Goal: Information Seeking & Learning: Find specific fact

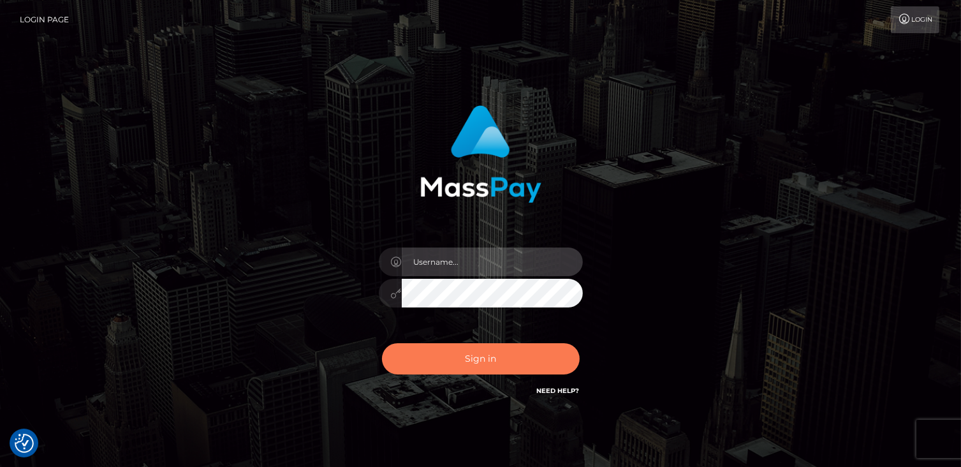
type input "catalinad"
click at [512, 359] on button "Sign in" at bounding box center [481, 358] width 198 height 31
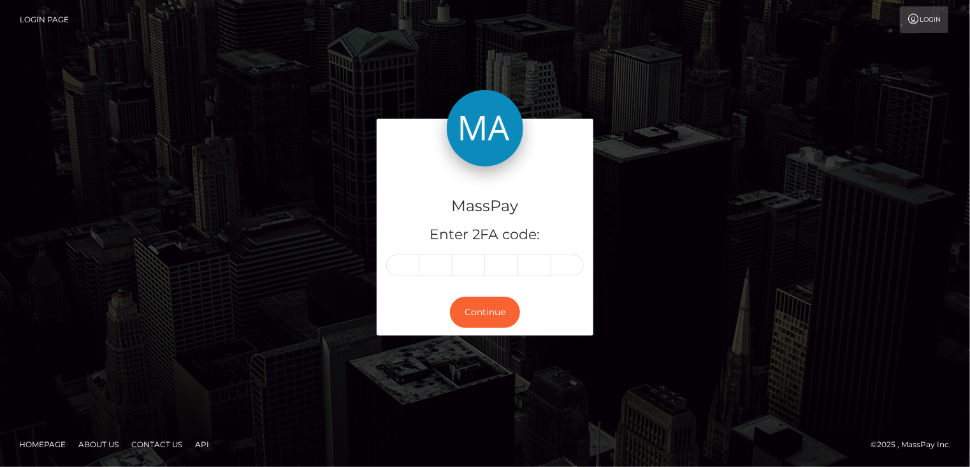
click at [431, 248] on div "MassPay Enter 2FA code:" at bounding box center [485, 227] width 217 height 122
click at [406, 263] on input "text" at bounding box center [402, 265] width 33 height 22
type input "2"
type input "8"
type input "6"
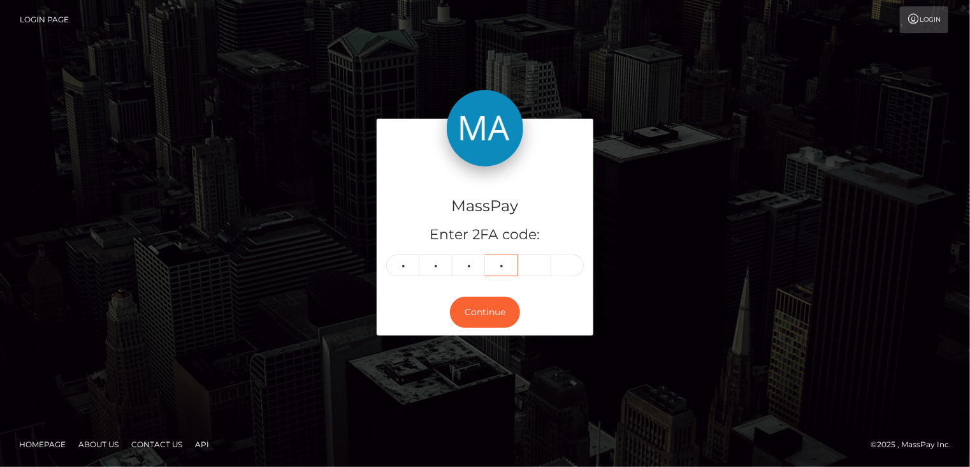
type input "2"
type input "0"
type input "8"
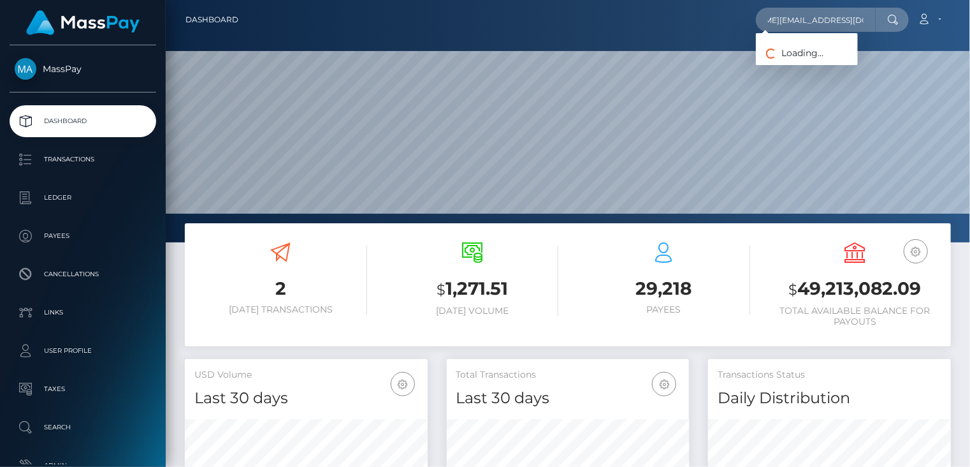
scroll to position [226, 242]
click at [786, 67] on link "렛필 (LET PHIL)" at bounding box center [807, 66] width 102 height 24
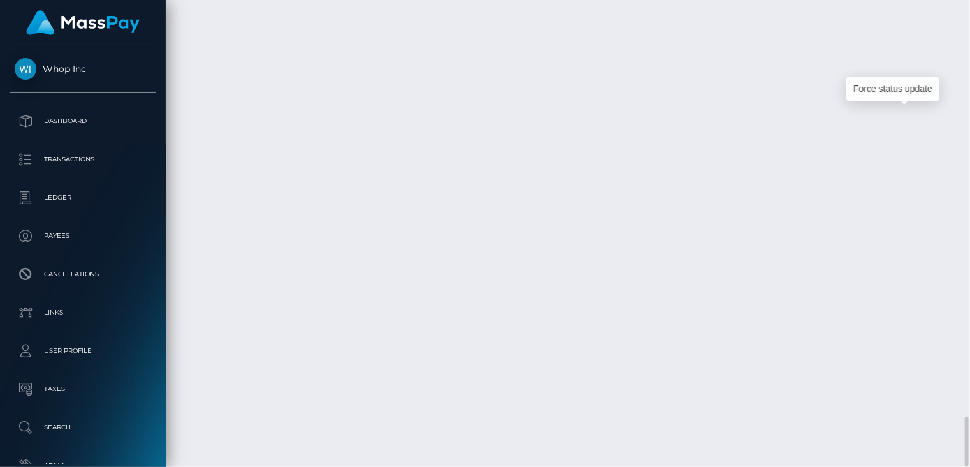
scroll to position [153, 242]
drag, startPoint x: 917, startPoint y: 113, endPoint x: 406, endPoint y: 10, distance: 521.7
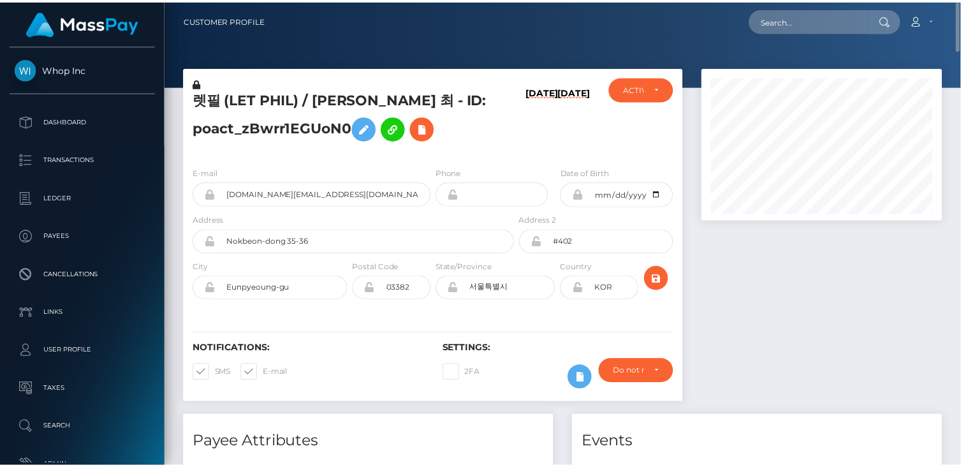
scroll to position [153, 239]
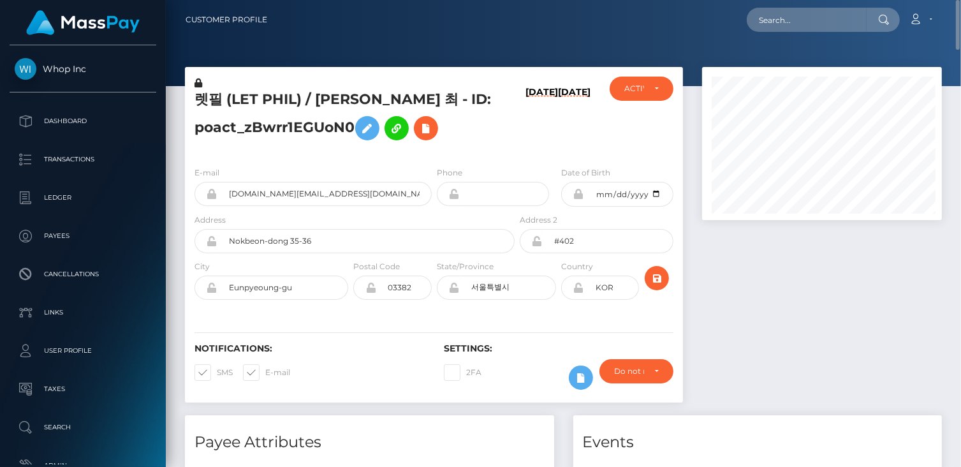
click at [324, 94] on h5 "렛필 (LET PHIL) / CHOI PHILLIPYONG 최 - ID: poact_zBwrr1EGUoN0" at bounding box center [350, 118] width 313 height 57
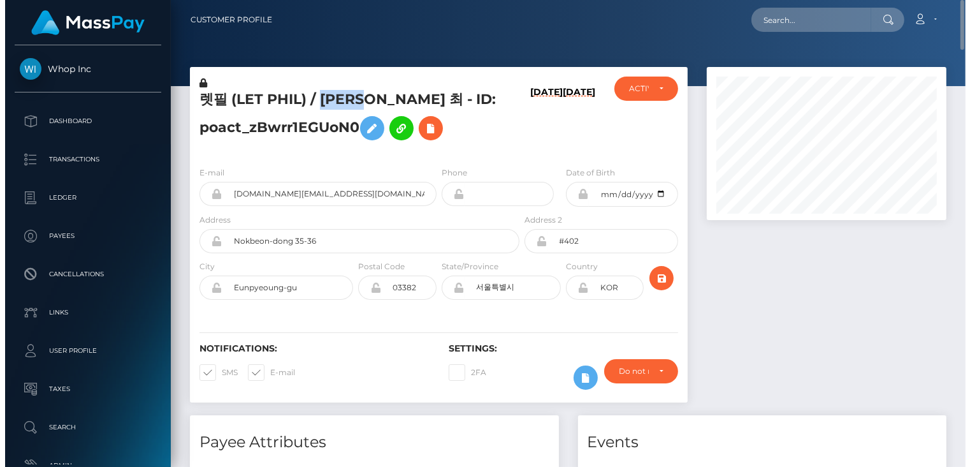
scroll to position [153, 242]
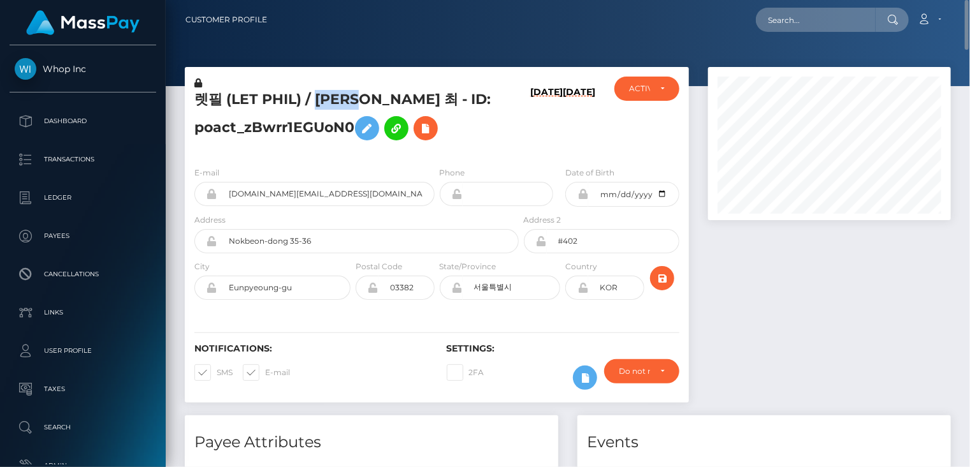
copy h5 "CHOI"
click at [281, 66] on div at bounding box center [568, 43] width 805 height 86
drag, startPoint x: 313, startPoint y: 96, endPoint x: 455, endPoint y: 97, distance: 142.2
click at [455, 97] on h5 "렛필 (LET PHIL) / CHOI PHILLIPYONG 최 - ID: poact_zBwrr1EGUoN0" at bounding box center [353, 118] width 318 height 57
copy h5 "CHOI PHILLIPYONG"
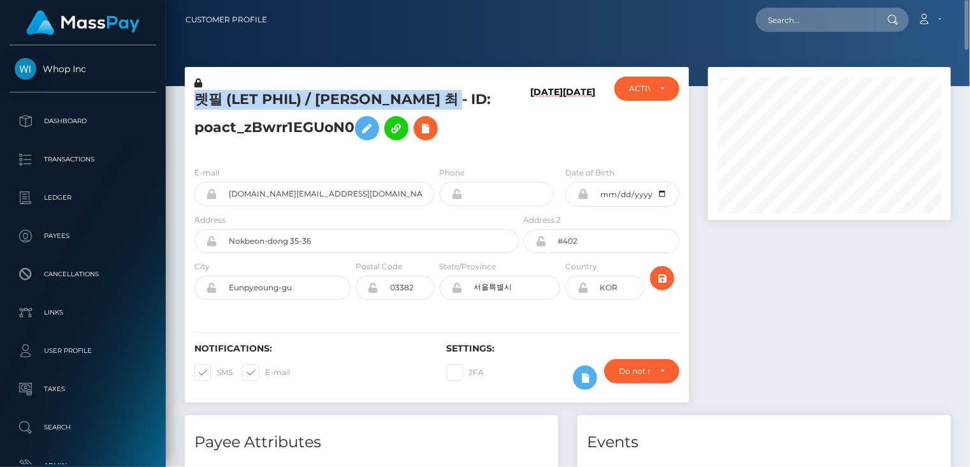
drag, startPoint x: 196, startPoint y: 98, endPoint x: 482, endPoint y: 103, distance: 286.3
click at [482, 103] on h5 "렛필 (LET PHIL) / CHOI PHILLIPYONG 최 - ID: poact_zBwrr1EGUoN0" at bounding box center [353, 118] width 318 height 57
copy h5 "렛필 (LET PHIL) / CHOI PHILLIPYONG 최"
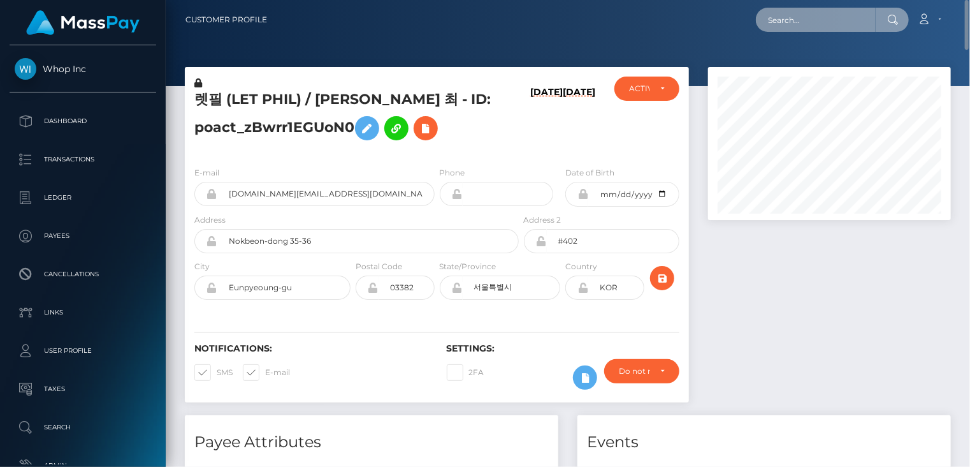
paste input "MSP8e658859a016e07"
type input "MSP8e658859a016e07"
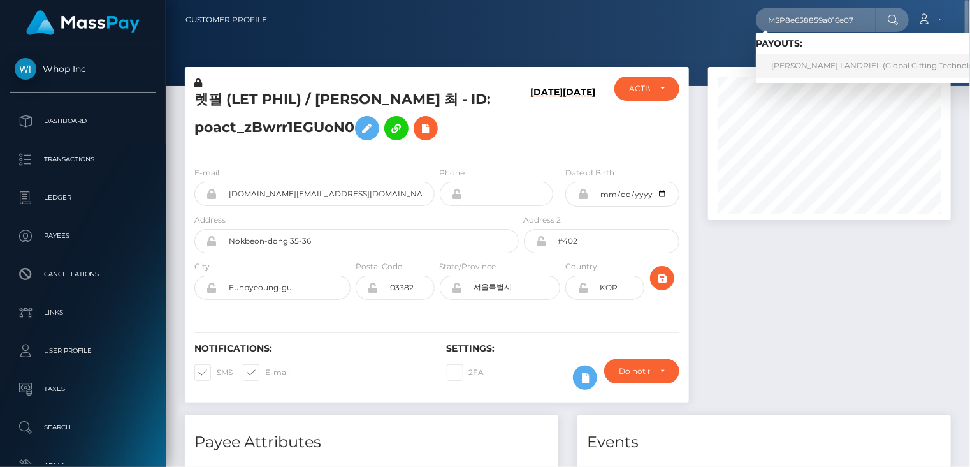
click at [854, 61] on link "JAQUELINE AHUMADA LANDRIEL (Global Gifting Technologies Inc - Throne)" at bounding box center [906, 66] width 300 height 24
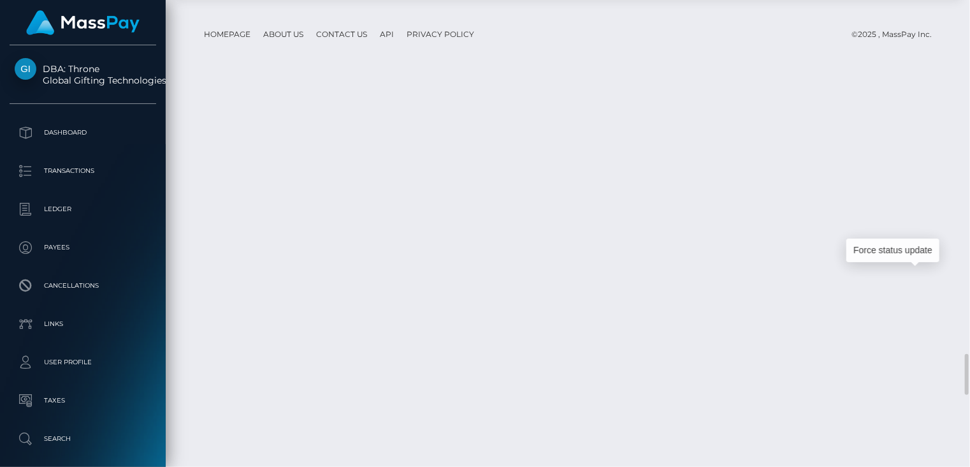
scroll to position [153, 242]
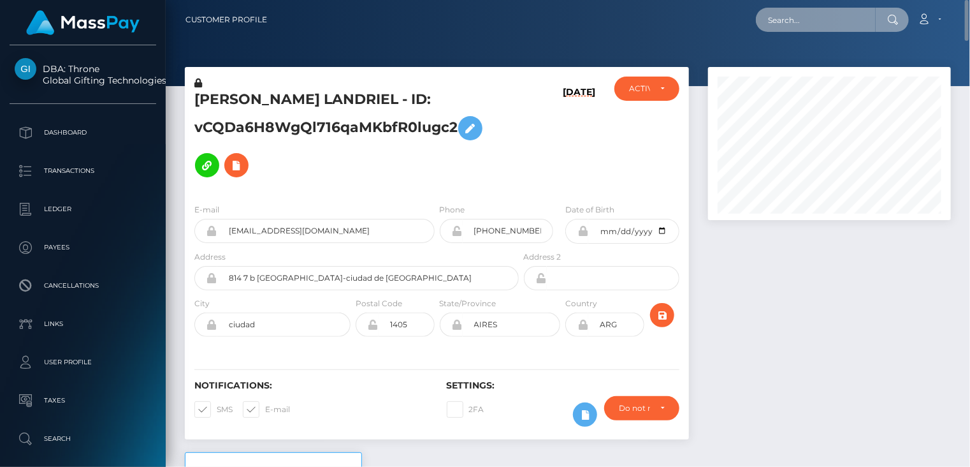
scroll to position [637449, 637359]
paste input "[DOMAIN_NAME][EMAIL_ADDRESS][DOMAIN_NAME]"
type input "[DOMAIN_NAME][EMAIL_ADDRESS][DOMAIN_NAME]"
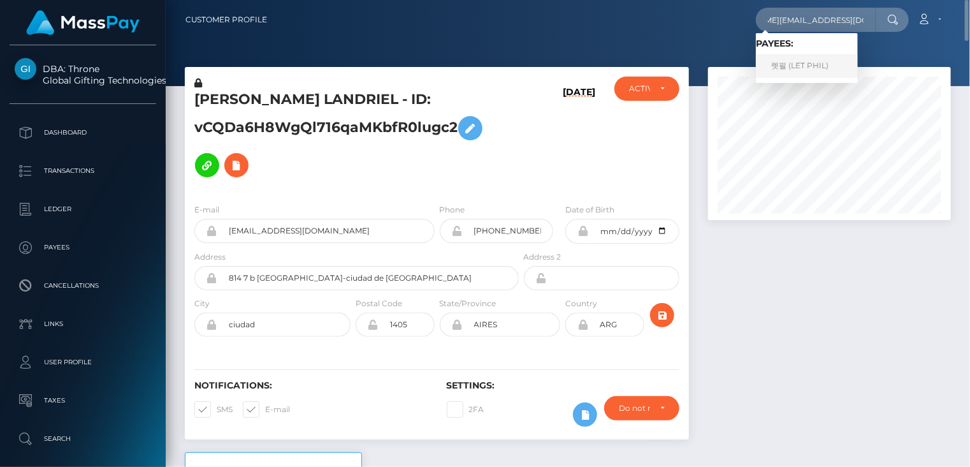
scroll to position [0, 0]
click at [789, 69] on link "렛필 (LET PHIL)" at bounding box center [807, 66] width 102 height 24
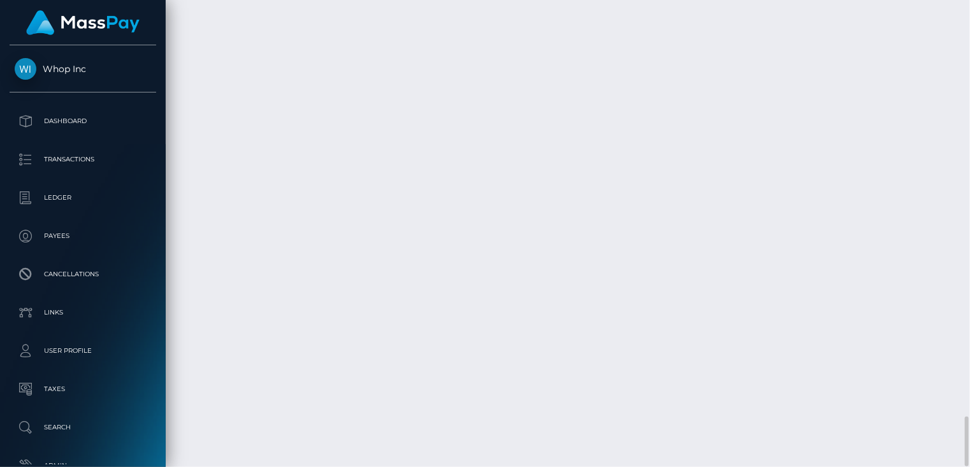
scroll to position [153, 242]
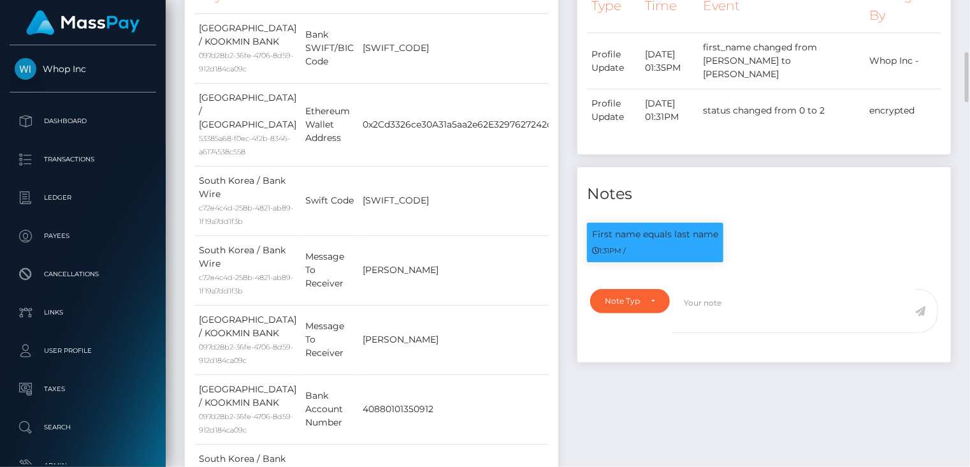
scroll to position [0, 0]
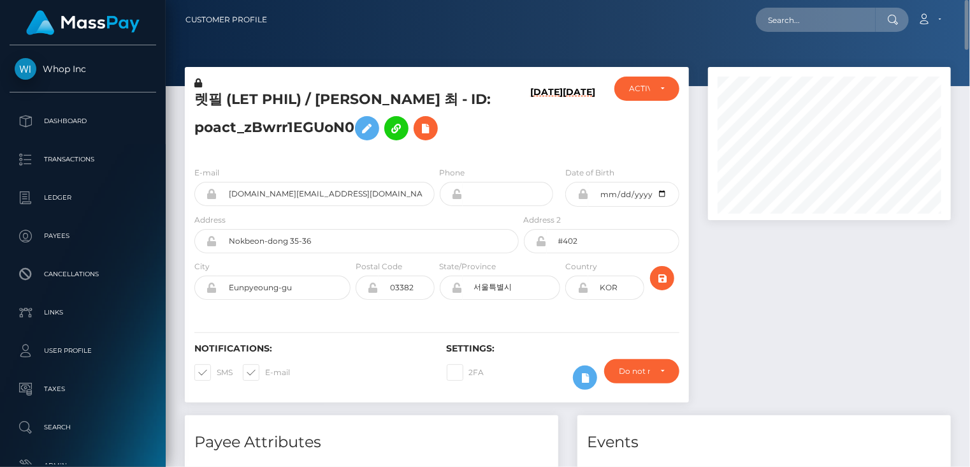
click at [329, 98] on h5 "렛필 (LET PHIL) / [PERSON_NAME] 최 - ID: poact_zBwrr1EGUoN0" at bounding box center [353, 118] width 318 height 57
click at [226, 126] on h5 "렛필 (LET PHIL) / [PERSON_NAME] 최 - ID: poact_zBwrr1EGUoN0" at bounding box center [353, 118] width 318 height 57
copy h5 "poact_zBwrr1EGUoN0"
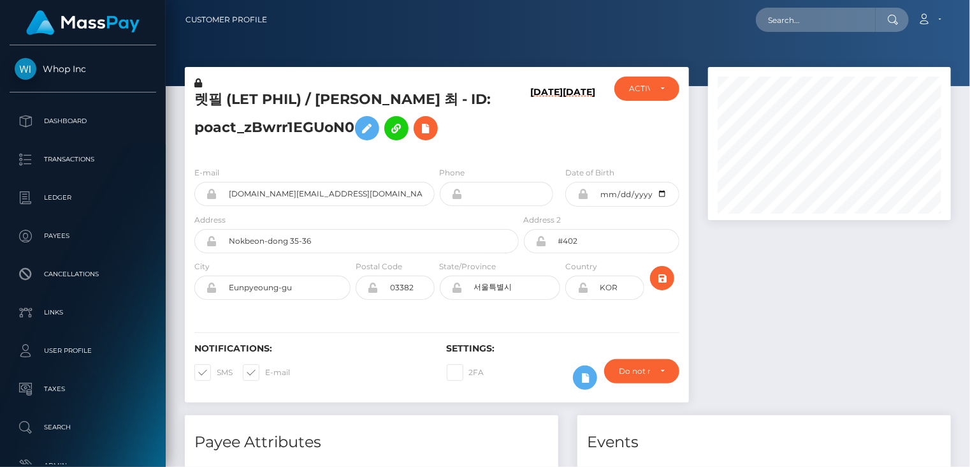
scroll to position [153, 242]
paste input "ize-cg@live.com"
type input "ize-cg@live.com"
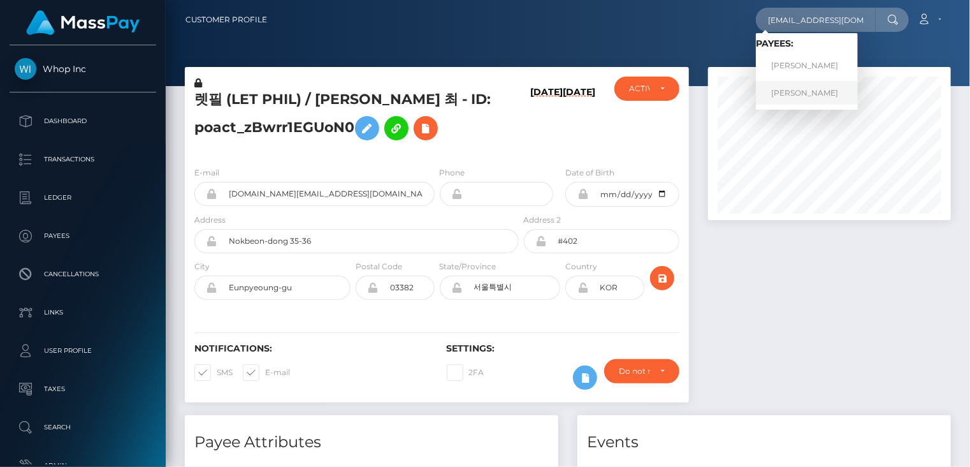
click at [788, 98] on link "Luisi Guilhem" at bounding box center [807, 93] width 102 height 24
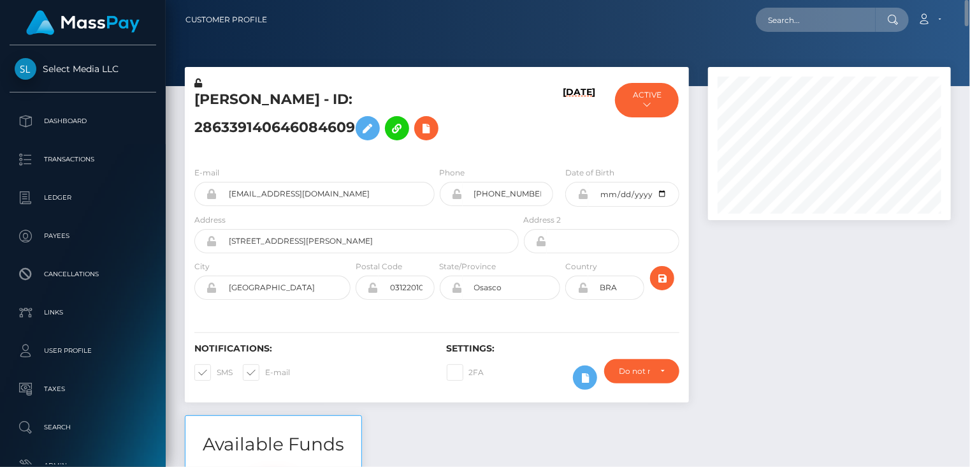
click at [281, 99] on h5 "[PERSON_NAME] - ID: 286339140646084609" at bounding box center [353, 118] width 318 height 57
copy h5 "[PERSON_NAME] - ID: 286339140646084609"
paste input "1419955"
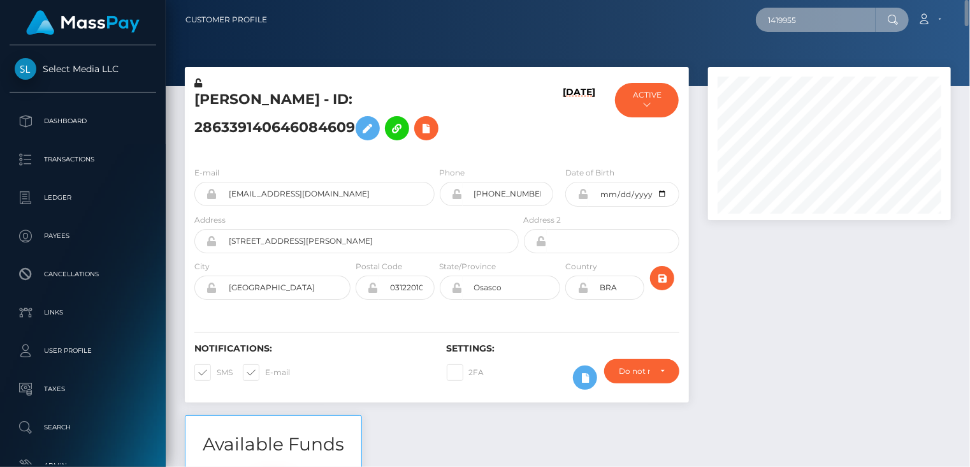
type input "1419955"
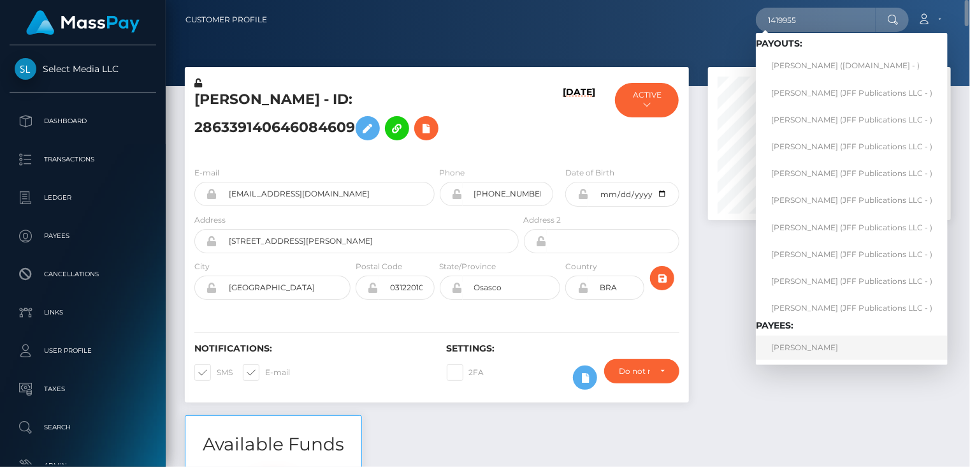
click at [793, 350] on link "[PERSON_NAME]" at bounding box center [852, 347] width 192 height 24
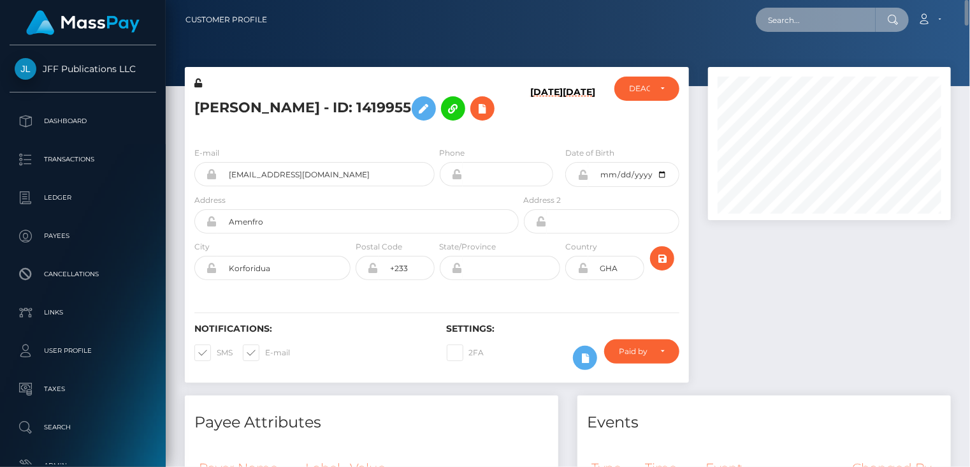
paste input "713083"
type input "713083"
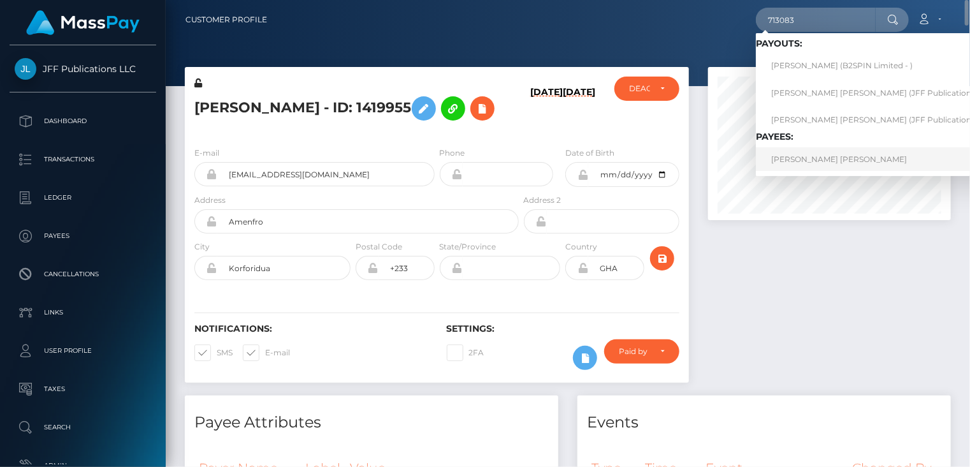
click at [780, 154] on link "[PERSON_NAME] [PERSON_NAME]" at bounding box center [886, 159] width 261 height 24
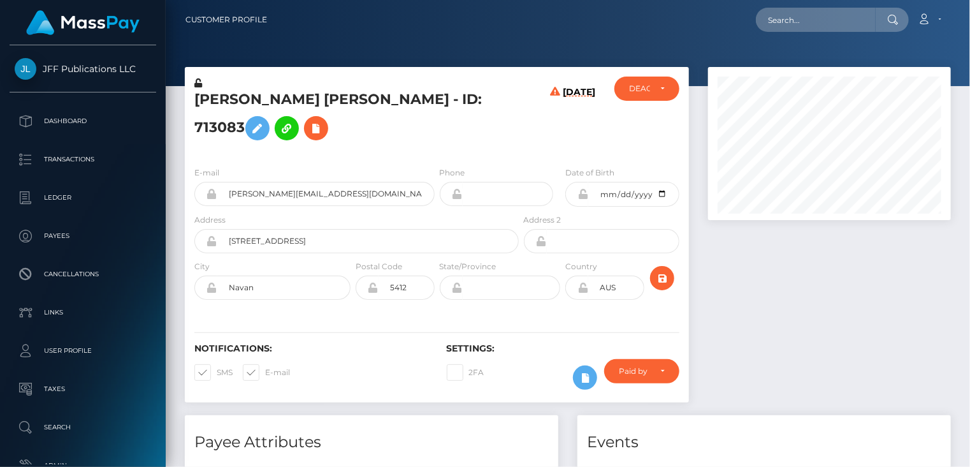
scroll to position [153, 242]
paste input "1419955"
type input "1419955"
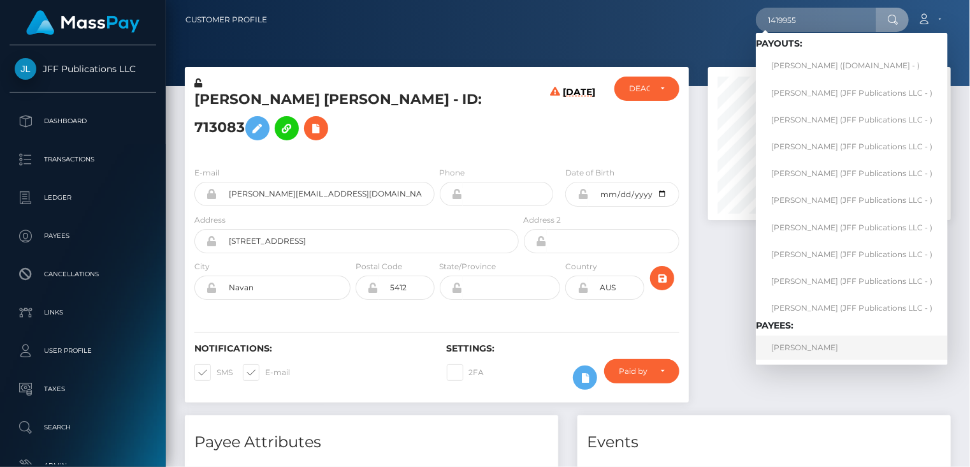
click at [795, 349] on link "[PERSON_NAME]" at bounding box center [852, 347] width 192 height 24
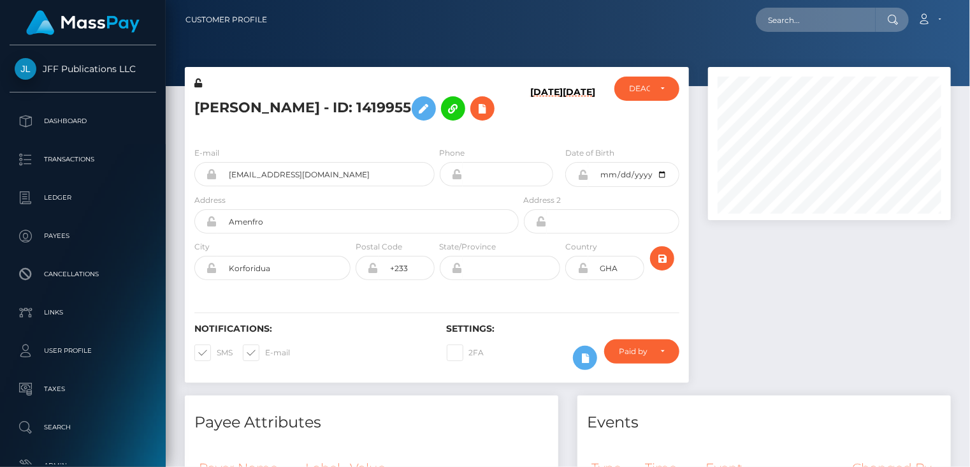
scroll to position [153, 242]
click at [361, 106] on h5 "[PERSON_NAME] - ID: 1419955" at bounding box center [353, 108] width 318 height 37
drag, startPoint x: 312, startPoint y: 107, endPoint x: 385, endPoint y: 110, distance: 73.4
click at [385, 110] on h5 "[PERSON_NAME] - ID: 1419955" at bounding box center [353, 108] width 318 height 37
copy h5 "ID: 1419955"
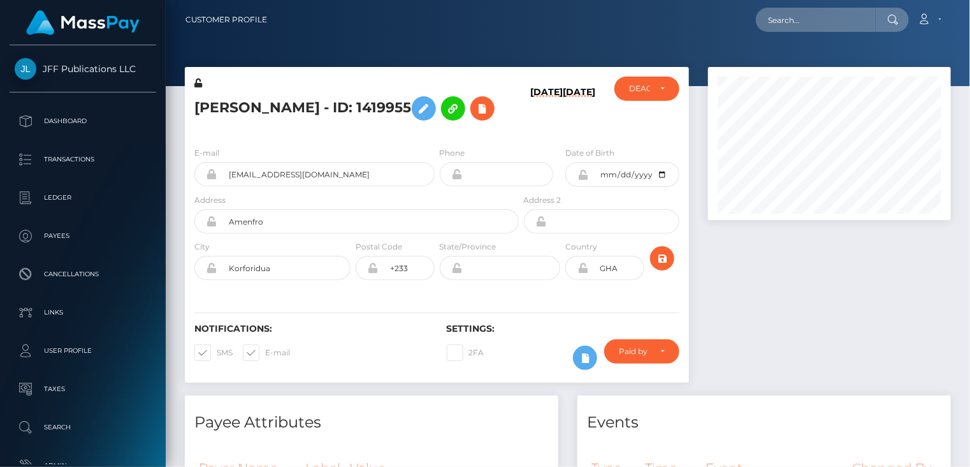
click at [285, 110] on h5 "[PERSON_NAME] - ID: 1419955" at bounding box center [353, 108] width 318 height 37
copy h5 "[PERSON_NAME] - ID: 1419955"
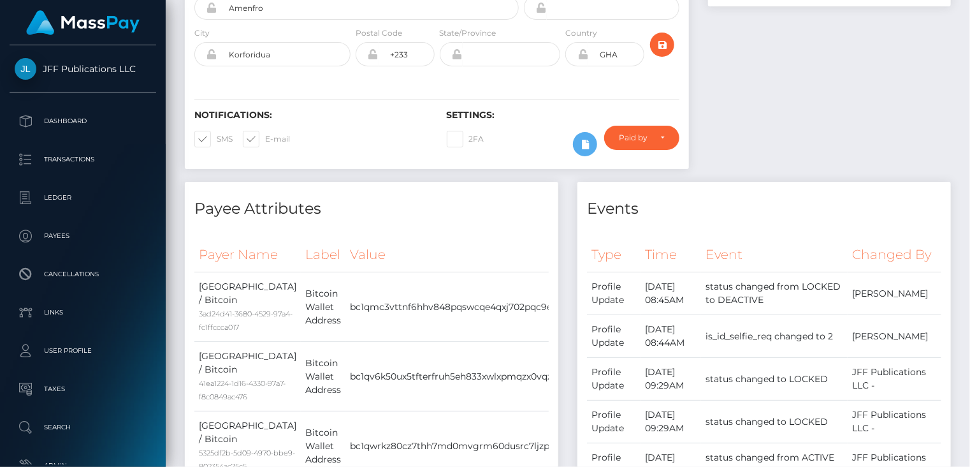
scroll to position [0, 0]
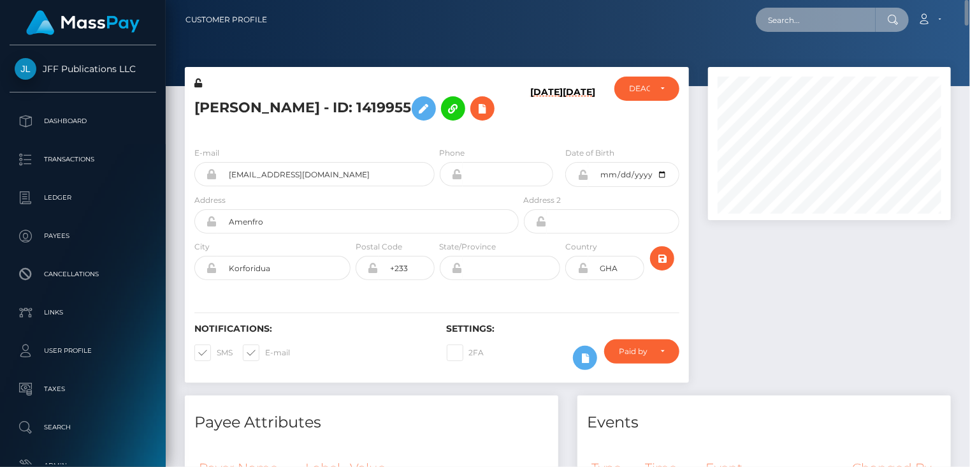
paste input "poact_qWgsxJMFO4aP"
type input "poact_qWgsxJMFO4aP"
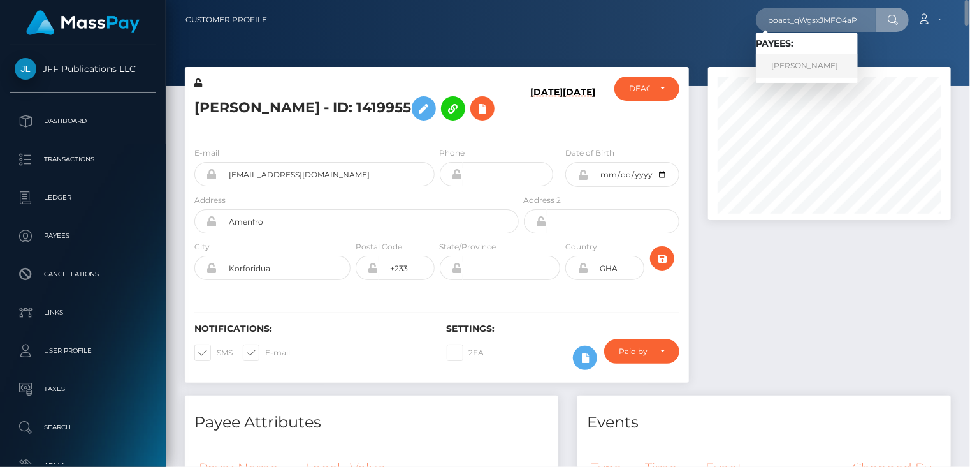
click at [790, 71] on link "[PERSON_NAME]" at bounding box center [807, 66] width 102 height 24
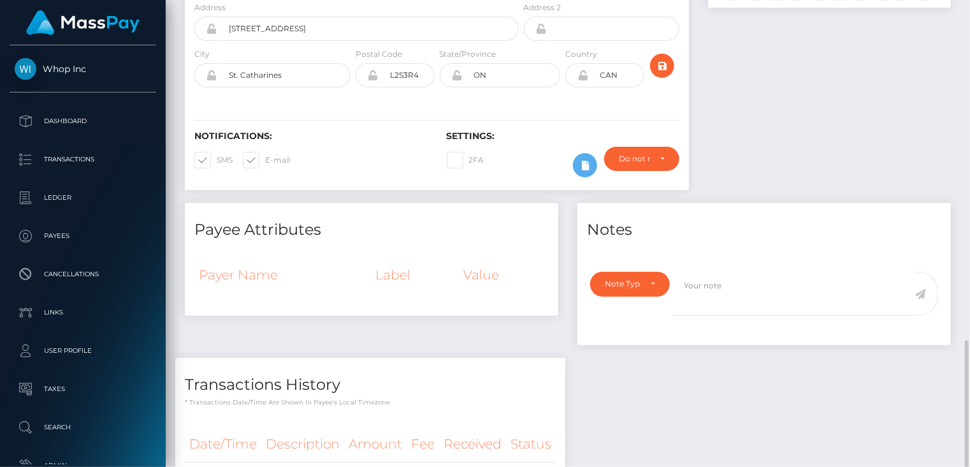
scroll to position [352, 0]
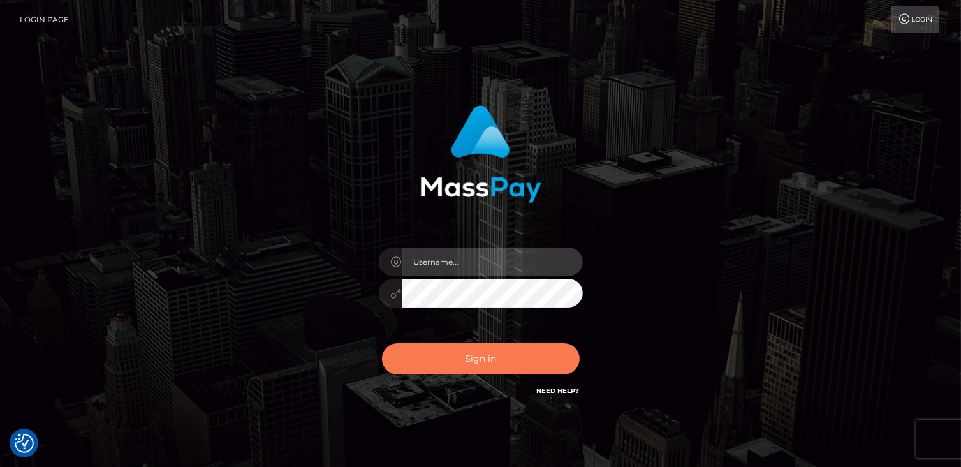
type input "catalinad"
click at [458, 349] on button "Sign in" at bounding box center [481, 358] width 198 height 31
type input "catalinad"
click at [528, 353] on button "Sign in" at bounding box center [481, 358] width 198 height 31
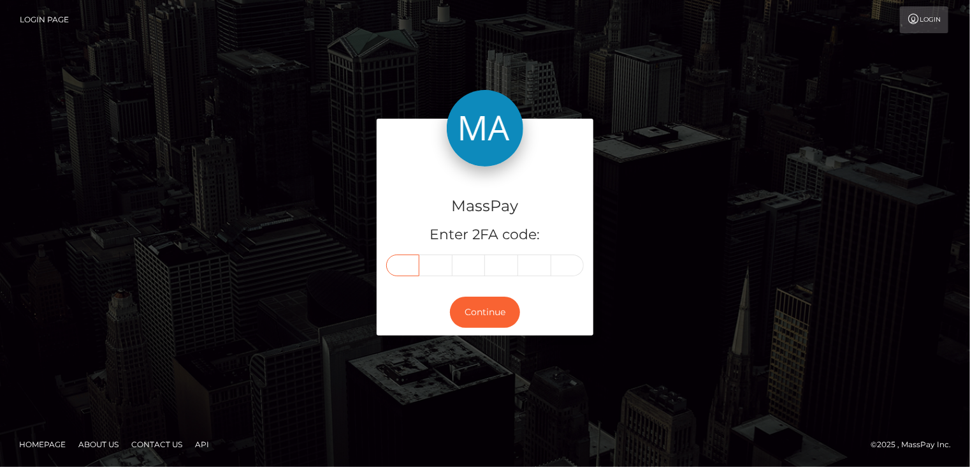
click at [407, 263] on input "text" at bounding box center [402, 265] width 33 height 22
type input "3"
type input "6"
type input "4"
type input "0"
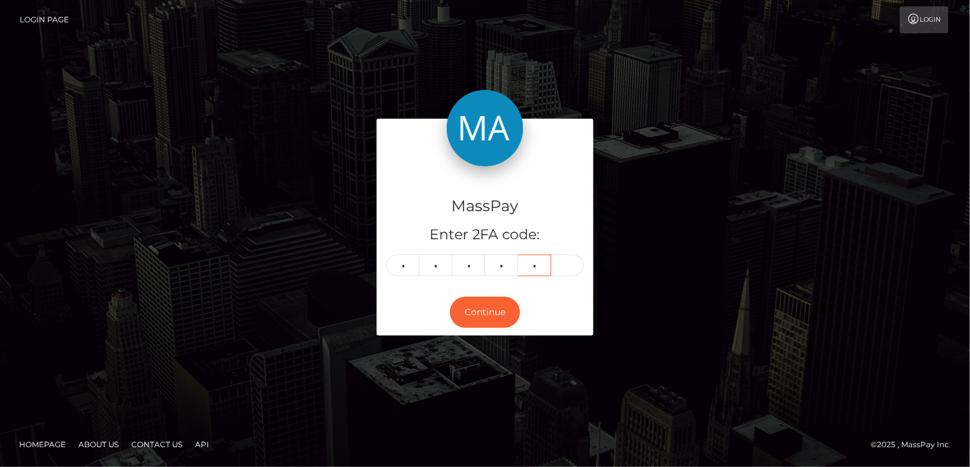
type input "1"
type input "4"
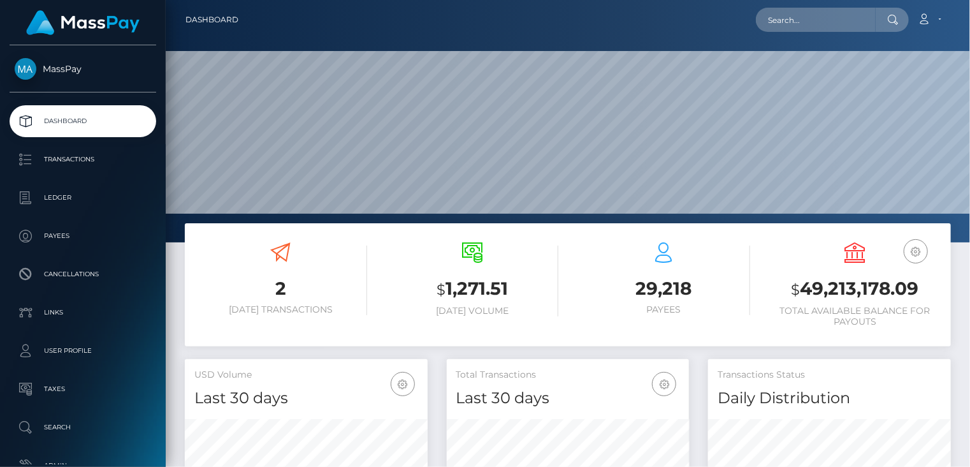
scroll to position [226, 242]
type input "1354619916"
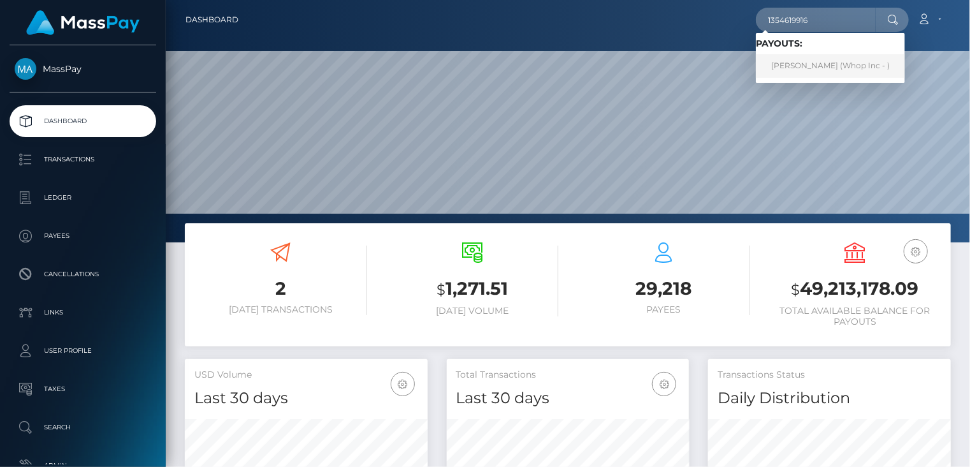
click at [802, 59] on link "GREGOR OSEK (Whop Inc - )" at bounding box center [830, 66] width 149 height 24
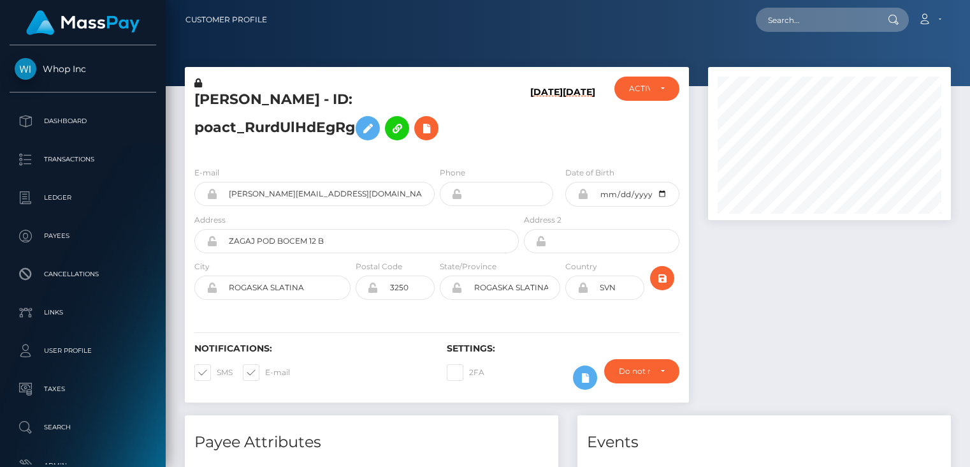
click at [256, 197] on input "[PERSON_NAME][EMAIL_ADDRESS][DOMAIN_NAME]" at bounding box center [325, 194] width 217 height 24
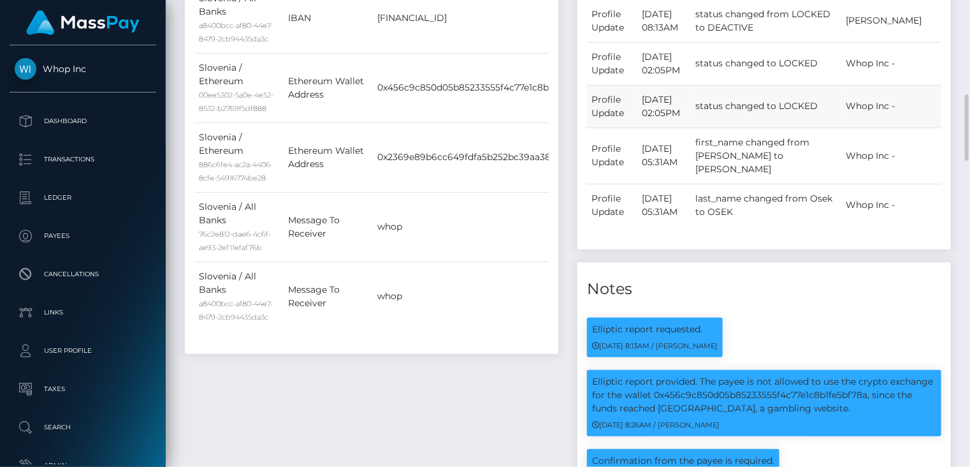
scroll to position [0, 0]
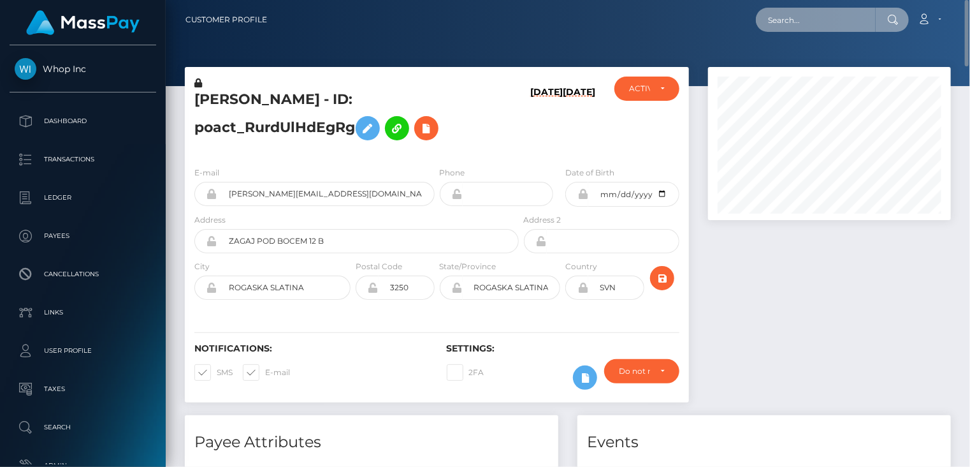
paste input "MSP46aad34b62b9cbb"
type input "MSP46aad34b62b9cbb"
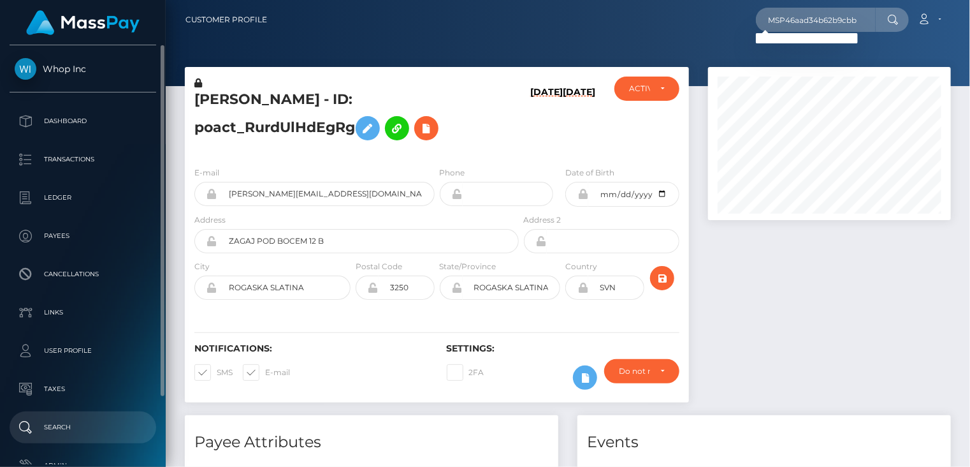
click at [92, 427] on p "Search" at bounding box center [83, 427] width 136 height 19
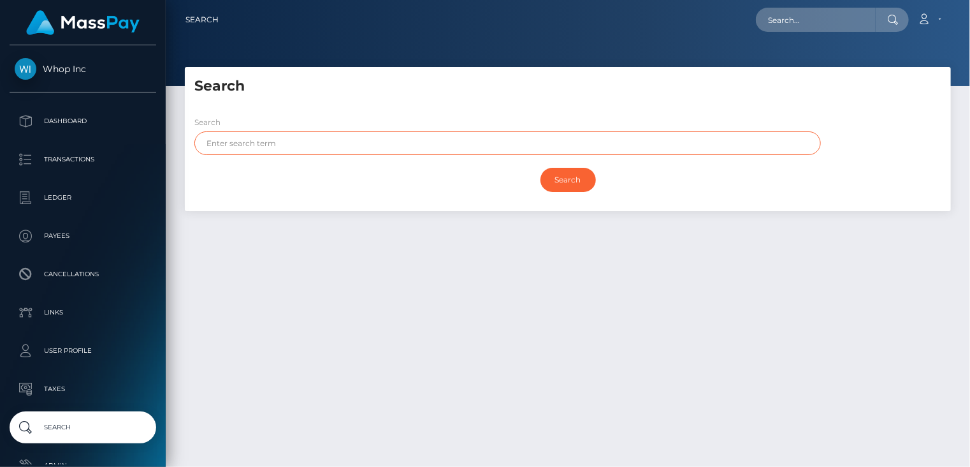
paste input "SUNYAPONG"
type input "SUNYAPONG"
click at [576, 177] on input "Search" at bounding box center [568, 180] width 55 height 24
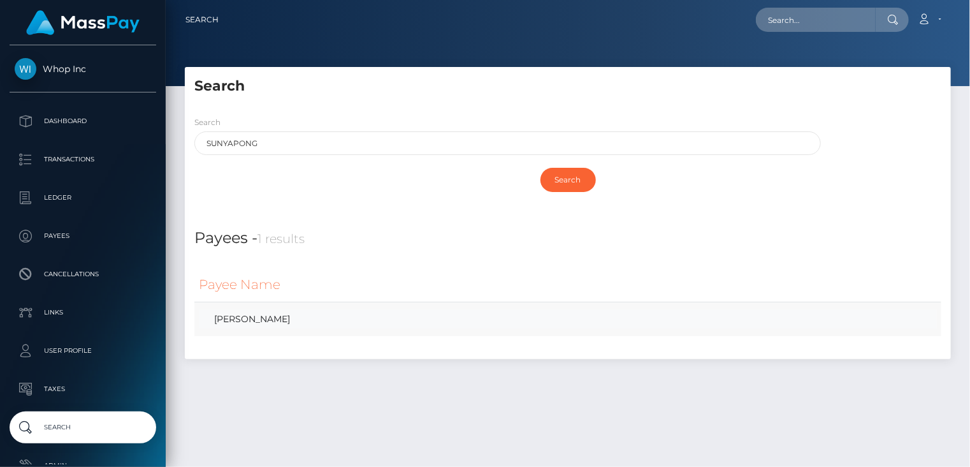
click at [307, 320] on link "[PERSON_NAME]" at bounding box center [568, 319] width 738 height 18
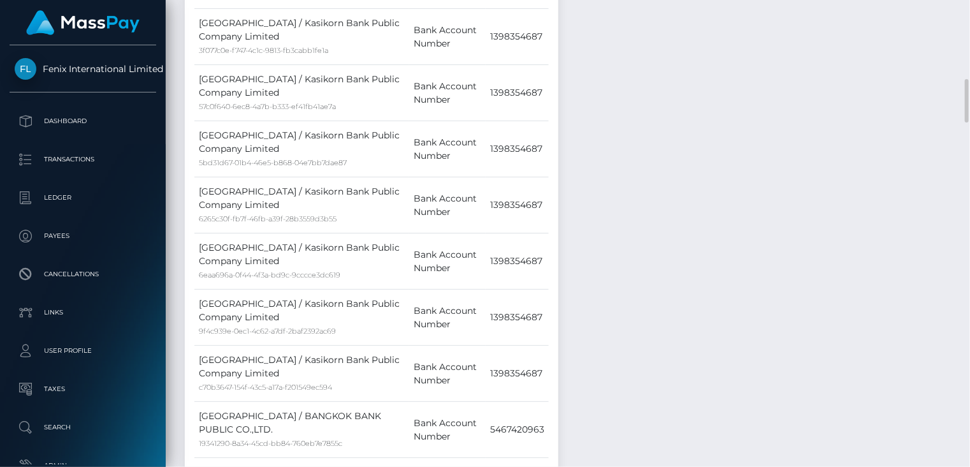
scroll to position [1489, 0]
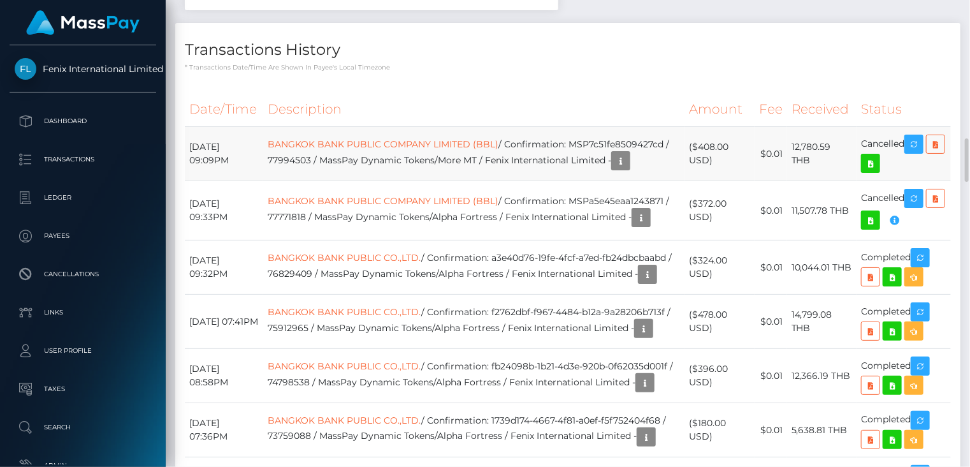
click at [367, 127] on td "BANGKOK BANK PUBLIC COMPANY LIMITED (BBL) / Confirmation: MSP7c51fe8509427cd / …" at bounding box center [473, 154] width 421 height 54
copy td "MSP7c51fe8509427cd"
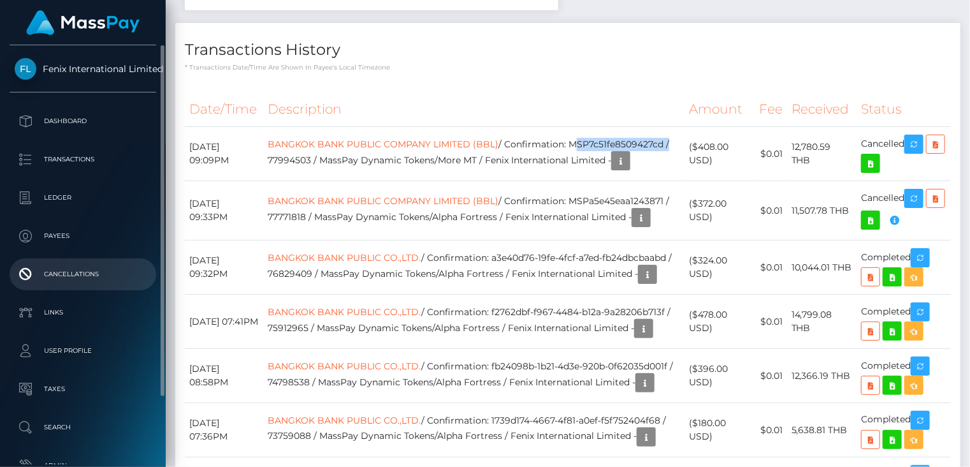
scroll to position [153, 242]
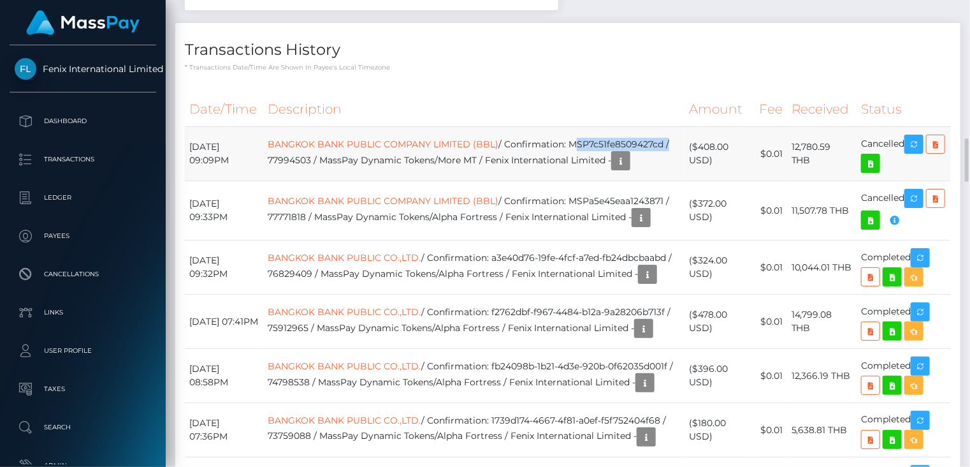
click at [334, 127] on td "BANGKOK BANK PUBLIC COMPANY LIMITED (BBL) / Confirmation: MSP7c51fe8509427cd / …" at bounding box center [473, 154] width 421 height 54
drag, startPoint x: 291, startPoint y: 106, endPoint x: 436, endPoint y: 108, distance: 145.4
click at [436, 127] on td "BANGKOK BANK PUBLIC COMPANY LIMITED (BBL) / Confirmation: MSP7c51fe8509427cd / …" at bounding box center [473, 154] width 421 height 54
copy td "MSP7c51fe8509427cd / 77994503"
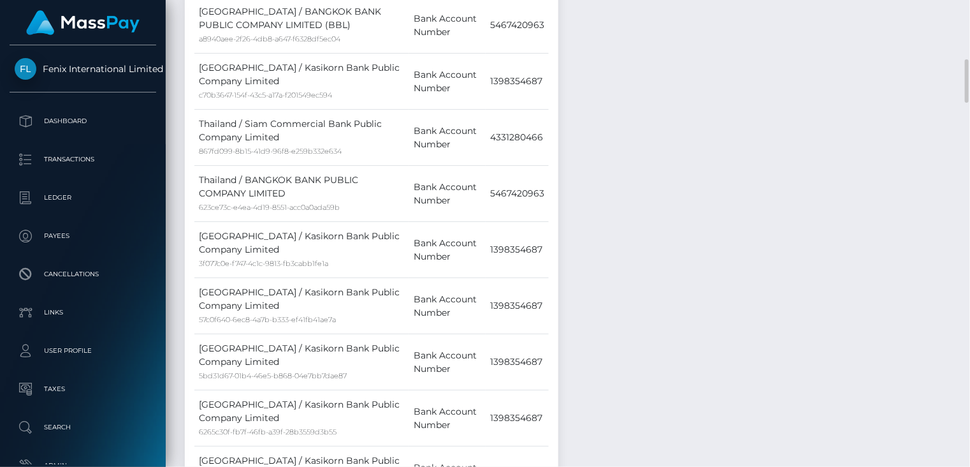
scroll to position [0, 0]
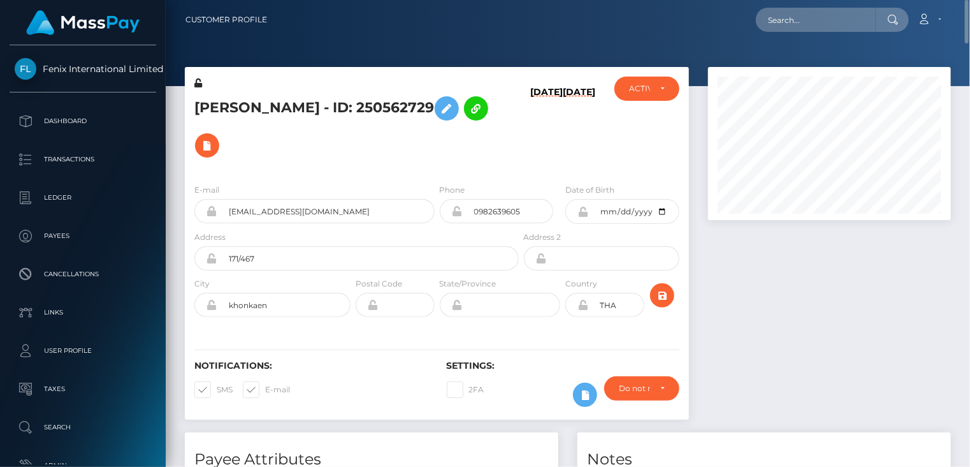
click at [384, 103] on h5 "Sunyapong Vinitsrikaroon - ID: 250562729" at bounding box center [353, 127] width 318 height 74
copy h5 "Sunyapong Vinitsrikaroon - ID: 250562729"
paste input "MSP3c6a778f0cf22d1"
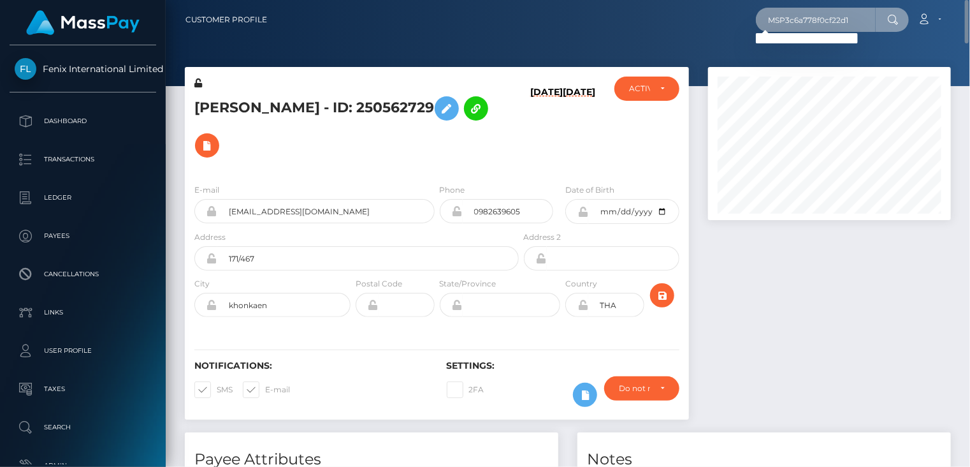
drag, startPoint x: 854, startPoint y: 21, endPoint x: 750, endPoint y: 30, distance: 104.9
click at [750, 30] on div "MSP3c6a778f0cf22d1 Loading... Loading... Account Edit Profile Logout" at bounding box center [613, 19] width 673 height 27
paste input "RAPHATRADA"
type input "RAPHATRADA"
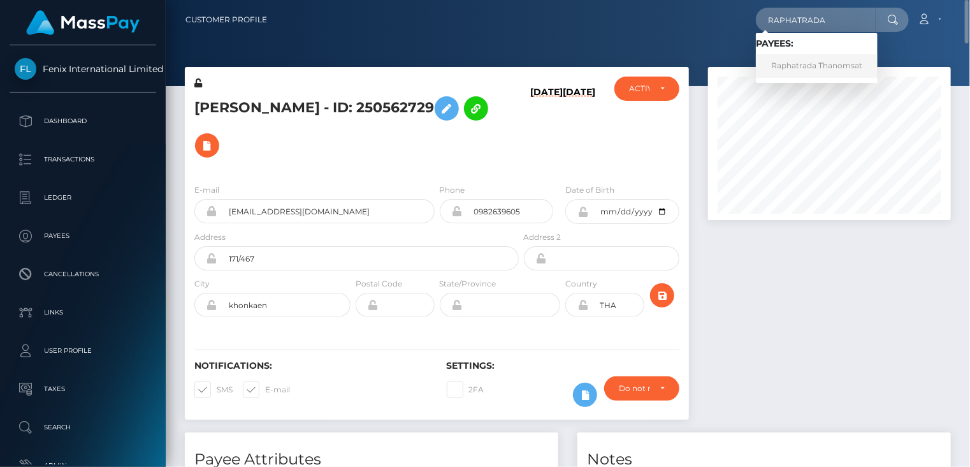
click at [815, 69] on link "Raphatrada Thanomsat" at bounding box center [817, 66] width 122 height 24
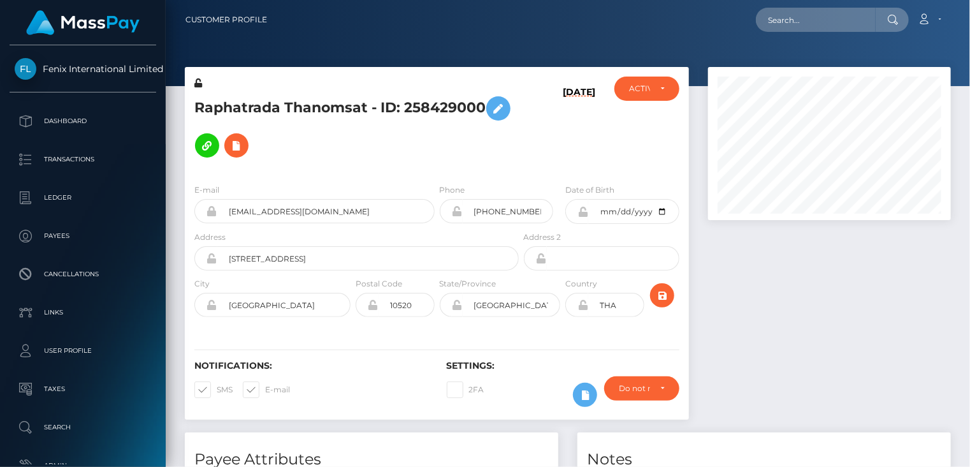
scroll to position [153, 242]
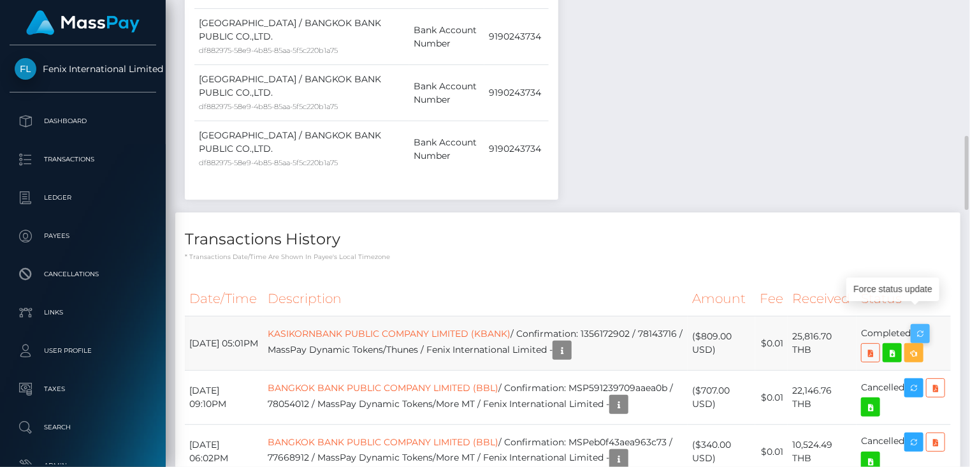
scroll to position [153, 242]
click at [923, 326] on icon "button" at bounding box center [920, 334] width 15 height 16
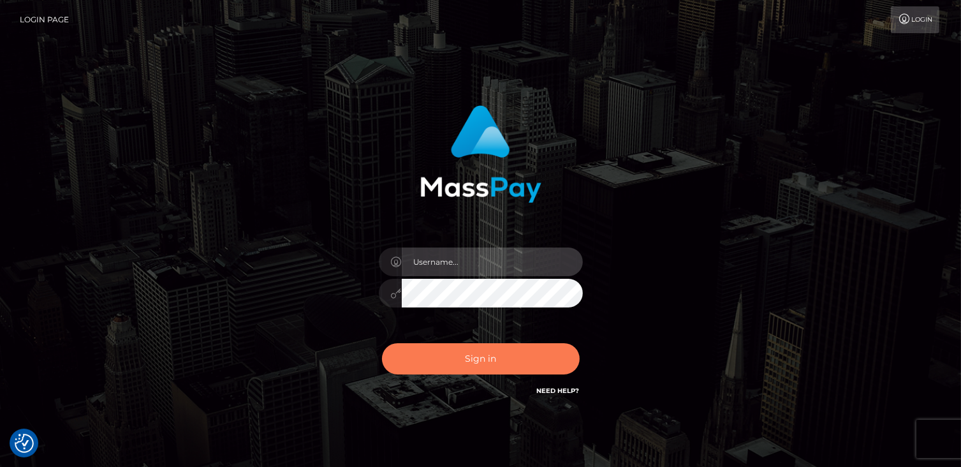
type input "catalinad"
click at [443, 346] on button "Sign in" at bounding box center [481, 358] width 198 height 31
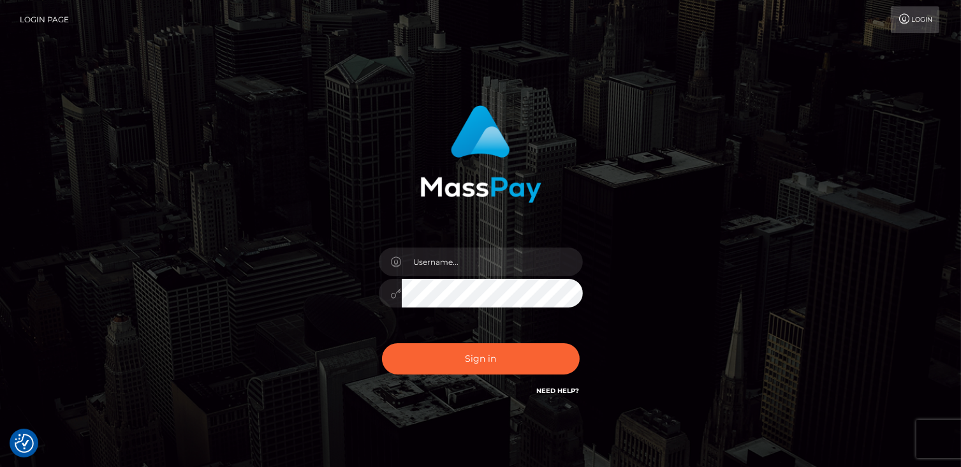
checkbox input "true"
